Goal: Entertainment & Leisure: Consume media (video, audio)

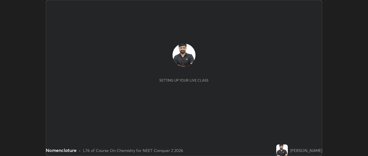
scroll to position [156, 368]
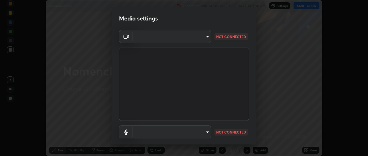
type input "49ae221ac10e7450fae1aa5d9d074b6745a4d7b76778b29691f85c0d3e1dda1d"
type input "default"
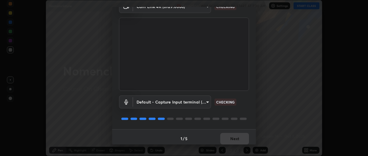
scroll to position [33, 0]
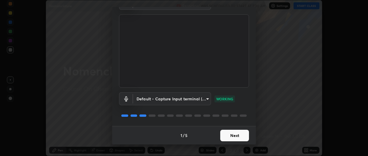
click at [232, 134] on button "Next" at bounding box center [234, 136] width 29 height 12
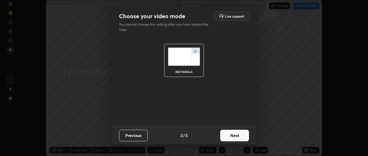
scroll to position [0, 0]
click at [232, 134] on button "Next" at bounding box center [234, 136] width 29 height 12
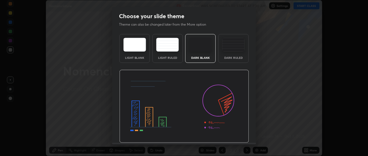
click at [232, 134] on img at bounding box center [184, 106] width 130 height 73
click at [233, 134] on img at bounding box center [184, 106] width 130 height 73
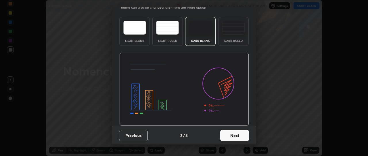
click at [234, 136] on button "Next" at bounding box center [234, 136] width 29 height 12
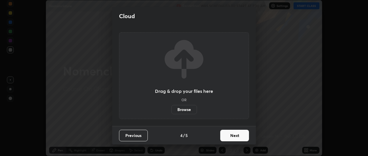
click at [234, 133] on button "Next" at bounding box center [234, 136] width 29 height 12
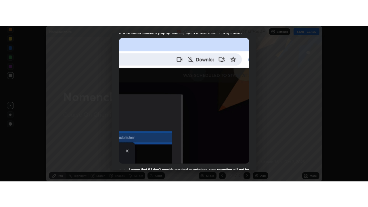
scroll to position [151, 0]
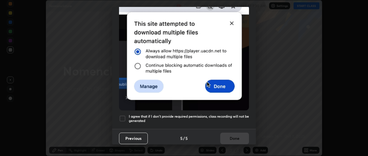
click at [123, 115] on div at bounding box center [122, 118] width 7 height 7
click at [234, 134] on button "Done" at bounding box center [234, 138] width 29 height 12
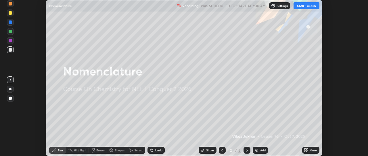
click at [306, 6] on button "START CLASS" at bounding box center [307, 5] width 26 height 7
click at [305, 151] on icon at bounding box center [305, 150] width 1 height 1
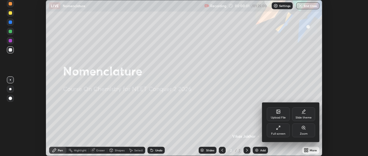
click at [280, 131] on div "Full screen" at bounding box center [278, 130] width 23 height 14
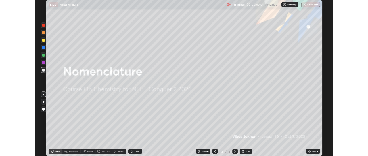
scroll to position [207, 368]
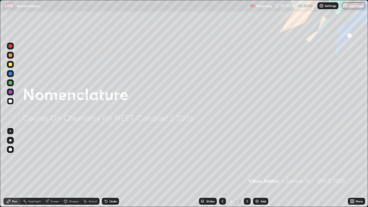
click at [260, 155] on div "Add" at bounding box center [260, 201] width 15 height 7
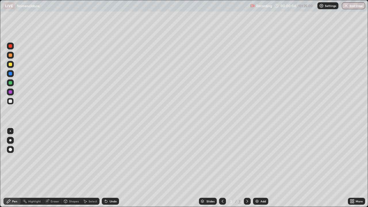
click at [10, 140] on div at bounding box center [10, 140] width 2 height 2
click at [11, 65] on div at bounding box center [10, 64] width 3 height 3
click at [256, 155] on img at bounding box center [257, 201] width 5 height 5
click at [11, 65] on div at bounding box center [10, 64] width 3 height 3
click at [10, 102] on div at bounding box center [10, 101] width 3 height 3
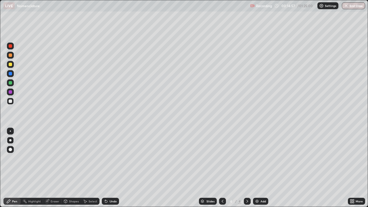
click at [10, 67] on div at bounding box center [10, 64] width 7 height 7
click at [11, 104] on div at bounding box center [10, 101] width 7 height 7
click at [12, 85] on div at bounding box center [10, 82] width 7 height 7
click at [258, 155] on img at bounding box center [257, 201] width 5 height 5
click at [10, 102] on div at bounding box center [10, 101] width 3 height 3
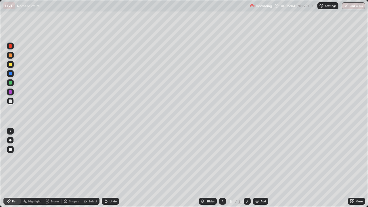
click at [52, 155] on div "Eraser" at bounding box center [52, 201] width 18 height 7
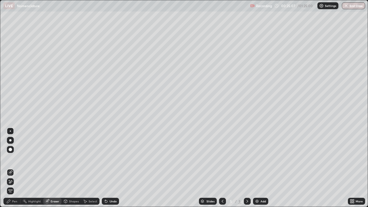
click at [16, 155] on div "Pen" at bounding box center [14, 201] width 5 height 3
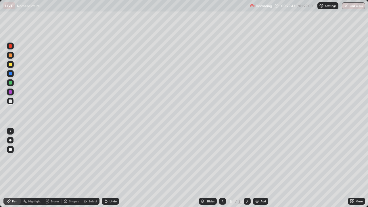
click at [11, 84] on div at bounding box center [10, 82] width 3 height 3
click at [10, 65] on div at bounding box center [10, 64] width 3 height 3
click at [51, 155] on div "Eraser" at bounding box center [55, 201] width 9 height 3
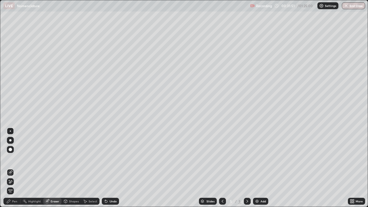
click at [17, 155] on div "Pen" at bounding box center [14, 201] width 5 height 3
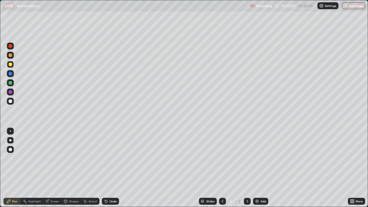
click at [11, 83] on div at bounding box center [10, 82] width 3 height 3
click at [258, 155] on img at bounding box center [257, 201] width 5 height 5
click at [11, 101] on div at bounding box center [10, 101] width 3 height 3
click at [10, 64] on div at bounding box center [10, 64] width 3 height 3
click at [50, 155] on div "Eraser" at bounding box center [52, 201] width 18 height 7
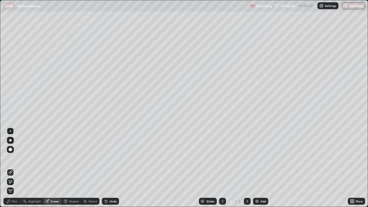
click at [18, 155] on div "Pen" at bounding box center [11, 201] width 17 height 7
click at [17, 155] on div "Pen" at bounding box center [14, 201] width 5 height 3
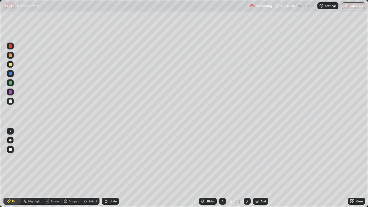
click at [51, 155] on div "Eraser" at bounding box center [55, 201] width 9 height 3
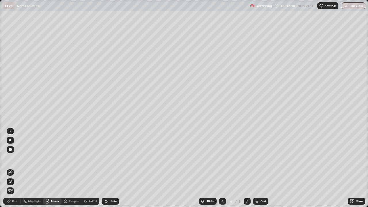
click at [14, 155] on div "Pen" at bounding box center [14, 201] width 5 height 3
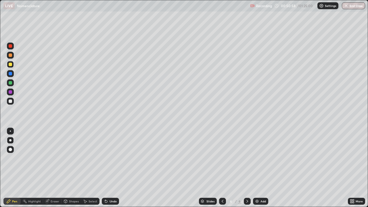
click at [257, 155] on img at bounding box center [257, 201] width 5 height 5
click at [11, 102] on div at bounding box center [10, 101] width 3 height 3
click at [258, 155] on img at bounding box center [257, 201] width 5 height 5
click at [11, 66] on div at bounding box center [10, 64] width 3 height 3
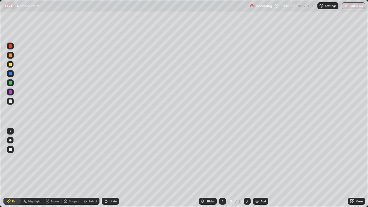
click at [57, 155] on div "Eraser" at bounding box center [55, 201] width 9 height 3
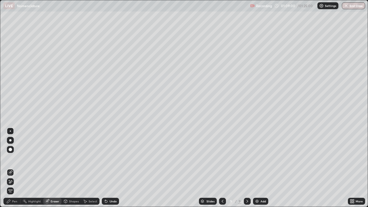
click at [16, 155] on div "Pen" at bounding box center [14, 201] width 5 height 3
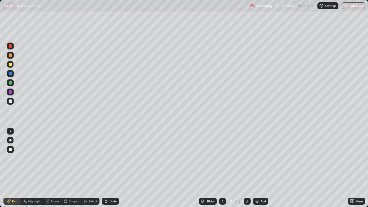
click at [11, 64] on div at bounding box center [10, 64] width 3 height 3
click at [10, 101] on div at bounding box center [10, 101] width 3 height 3
click at [350, 7] on button "End Class" at bounding box center [353, 5] width 23 height 7
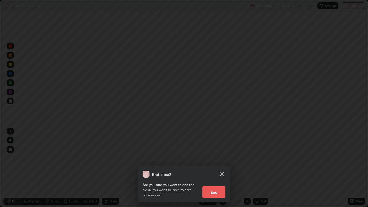
click at [218, 155] on button "End" at bounding box center [214, 193] width 23 height 12
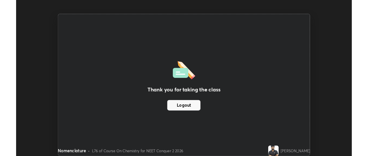
scroll to position [28630, 28417]
